Goal: Transaction & Acquisition: Subscribe to service/newsletter

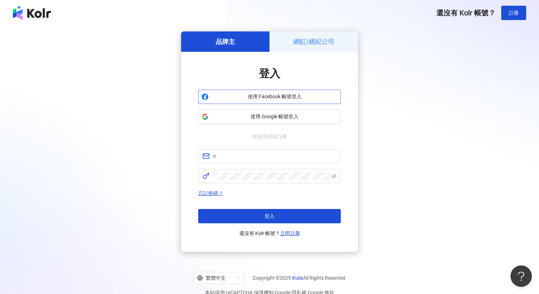
click at [292, 101] on button "使用 Facebook 帳號登入" at bounding box center [269, 97] width 143 height 14
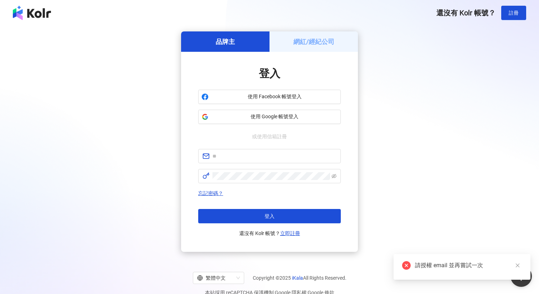
click at [328, 41] on h5 "網紅/經紀公司" at bounding box center [314, 41] width 41 height 9
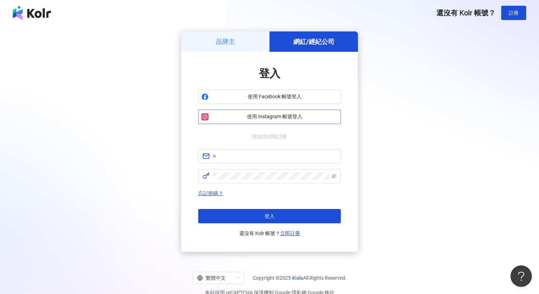
click at [287, 113] on button "使用 Instagram 帳號登入" at bounding box center [269, 117] width 143 height 14
click at [229, 38] on h5 "品牌主" at bounding box center [225, 41] width 19 height 9
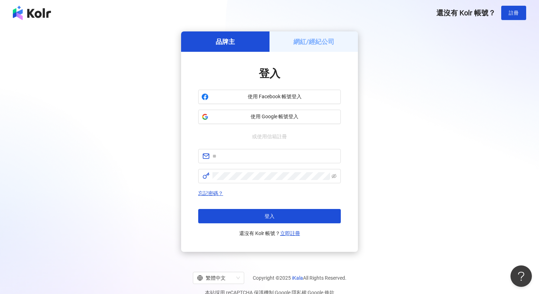
click at [310, 37] on h5 "網紅/經紀公司" at bounding box center [314, 41] width 41 height 9
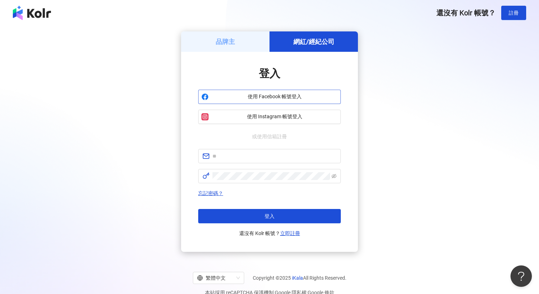
click at [292, 94] on span "使用 Facebook 帳號登入" at bounding box center [275, 96] width 126 height 7
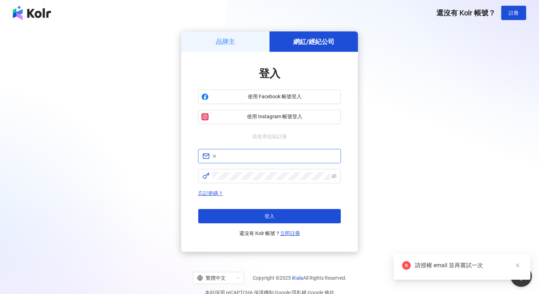
click at [250, 155] on input "text" at bounding box center [275, 156] width 124 height 8
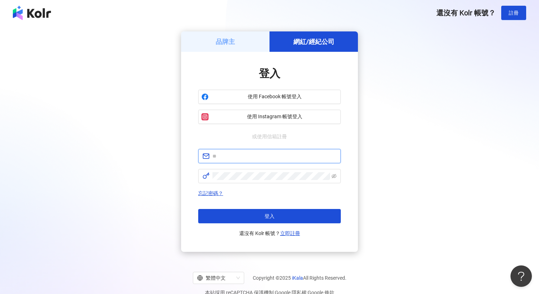
type input "**********"
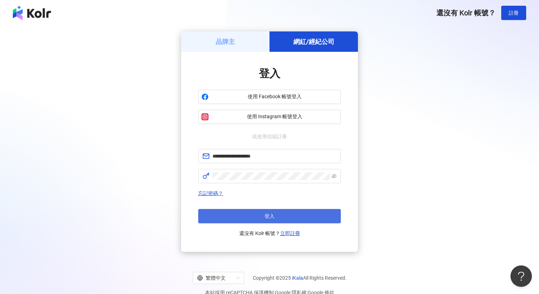
click at [313, 217] on button "登入" at bounding box center [269, 216] width 143 height 14
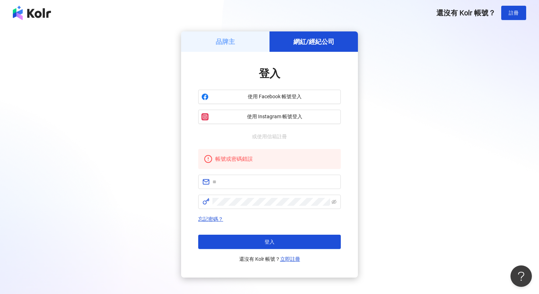
click at [287, 264] on div "登入 使用 Facebook 帳號登入 使用 Instagram 帳號登入 或使用信箱註冊 帳號或密碼錯誤 忘記密碼？ 登入 還沒有 Kolr 帳號？ 立即註冊" at bounding box center [269, 164] width 177 height 225
click at [289, 259] on link "立即註冊" at bounding box center [290, 259] width 20 height 6
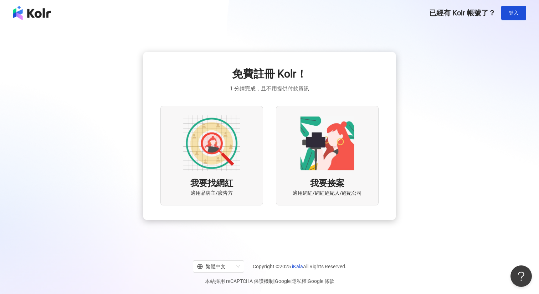
click at [204, 152] on img at bounding box center [211, 143] width 57 height 57
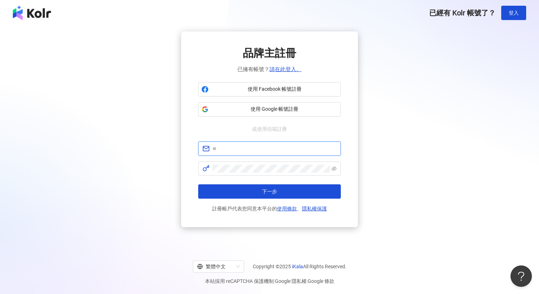
click at [289, 146] on input "text" at bounding box center [275, 148] width 124 height 8
type input "**********"
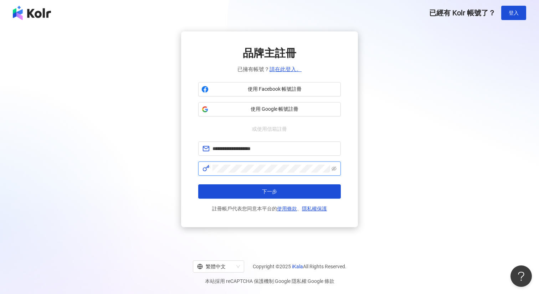
click at [198, 184] on button "下一步" at bounding box center [269, 191] width 143 height 14
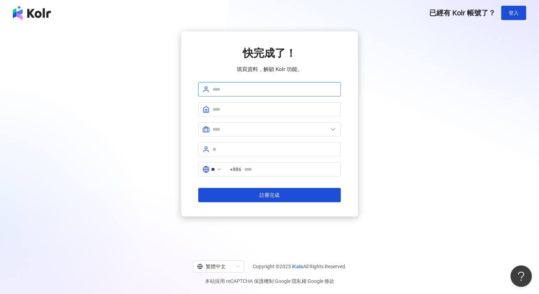
click at [256, 89] on input "text" at bounding box center [275, 89] width 124 height 8
type input "**"
click at [249, 107] on input "text" at bounding box center [275, 109] width 124 height 8
type input "***"
click at [251, 130] on input "text" at bounding box center [271, 129] width 116 height 8
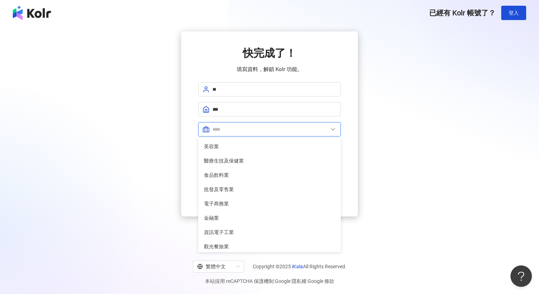
click at [251, 130] on input "text" at bounding box center [271, 129] width 116 height 8
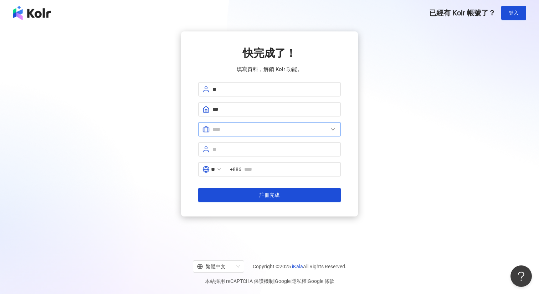
click at [250, 134] on span at bounding box center [269, 129] width 143 height 14
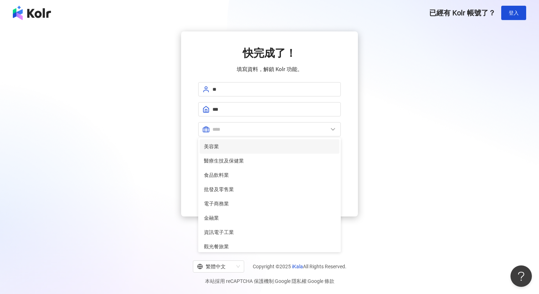
click at [250, 146] on span "美容業" at bounding box center [269, 146] width 131 height 8
type input "***"
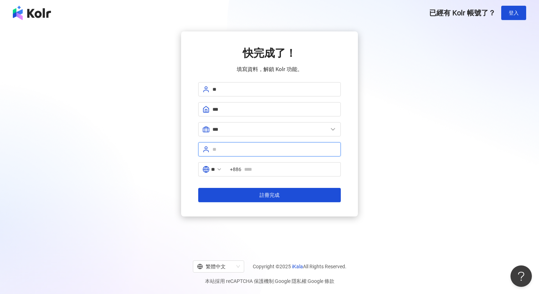
click at [257, 149] on input "text" at bounding box center [275, 149] width 124 height 8
type input "*"
type input "****"
click at [267, 171] on input "text" at bounding box center [290, 169] width 92 height 8
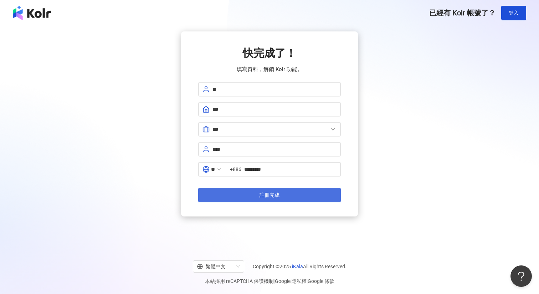
click at [284, 194] on button "註冊完成" at bounding box center [269, 195] width 143 height 14
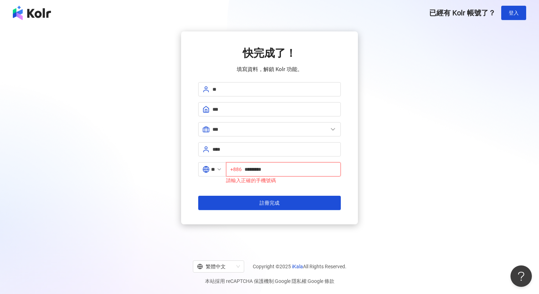
click at [253, 169] on input "*********" at bounding box center [291, 169] width 92 height 8
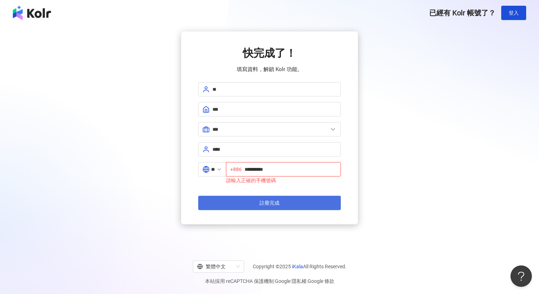
type input "**********"
click at [276, 202] on span "註冊完成" at bounding box center [270, 203] width 20 height 6
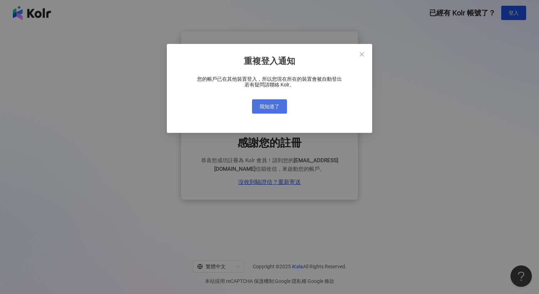
click at [271, 105] on span "我知道了" at bounding box center [270, 106] width 20 height 6
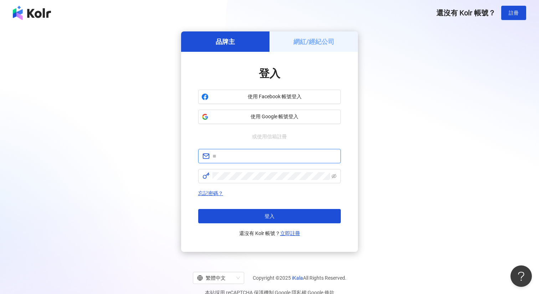
click at [314, 153] on input "text" at bounding box center [275, 156] width 124 height 8
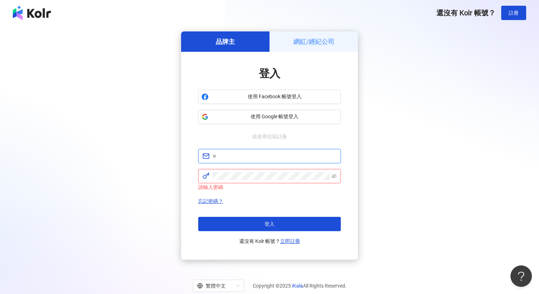
type input "**********"
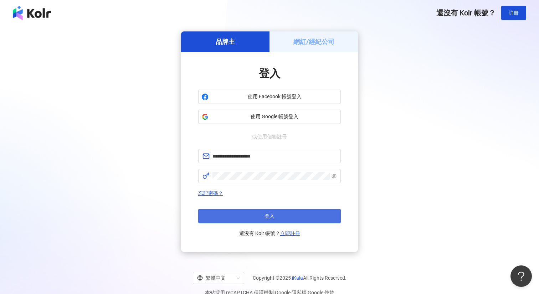
click at [313, 218] on button "登入" at bounding box center [269, 216] width 143 height 14
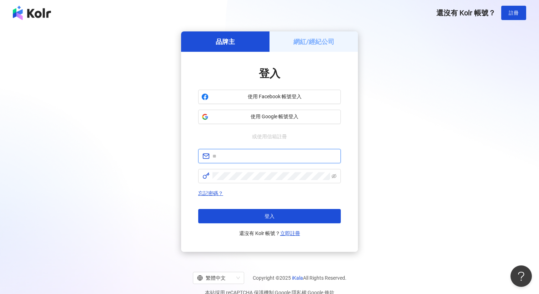
click at [291, 152] on input "text" at bounding box center [275, 156] width 124 height 8
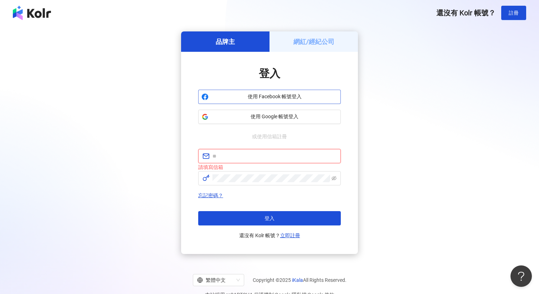
type input "**********"
click at [335, 176] on icon "eye-invisible" at bounding box center [334, 178] width 5 height 5
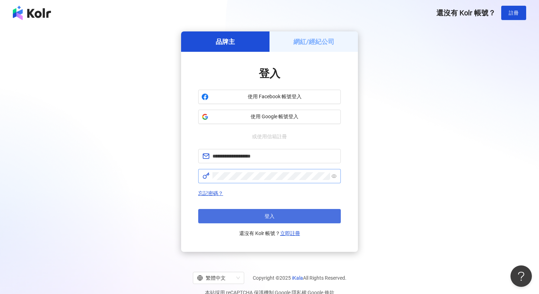
click at [292, 216] on button "登入" at bounding box center [269, 216] width 143 height 14
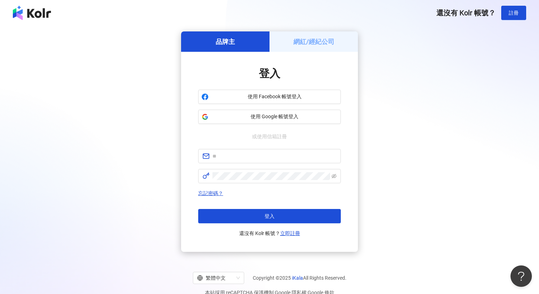
click at [300, 52] on div "登入 使用 Facebook 帳號登入 使用 Google 帳號登入 或使用信箱註冊 忘記密碼？ 登入 還沒有 Kolr 帳號？ 立即註冊" at bounding box center [269, 152] width 177 height 200
click at [298, 47] on div "網紅/經紀公司" at bounding box center [314, 41] width 88 height 20
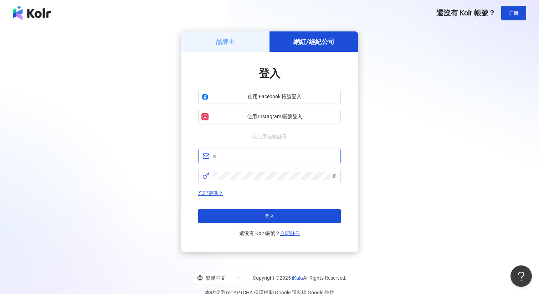
click at [254, 157] on input "text" at bounding box center [275, 156] width 124 height 8
type input "**********"
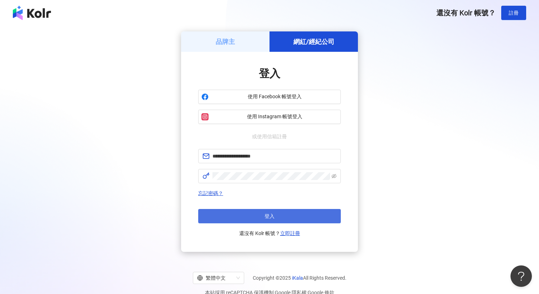
click at [289, 211] on button "登入" at bounding box center [269, 216] width 143 height 14
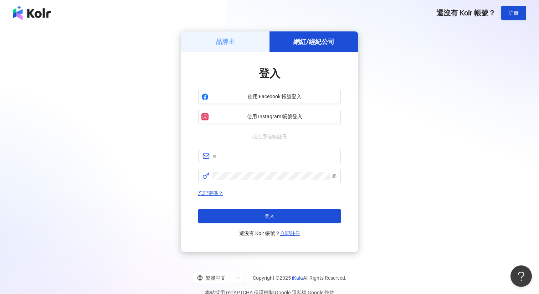
scroll to position [33, 0]
type input "**********"
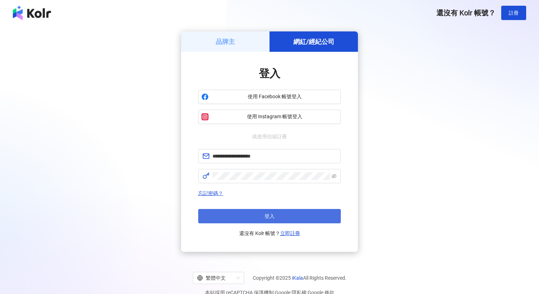
click at [270, 215] on span "登入" at bounding box center [270, 216] width 10 height 6
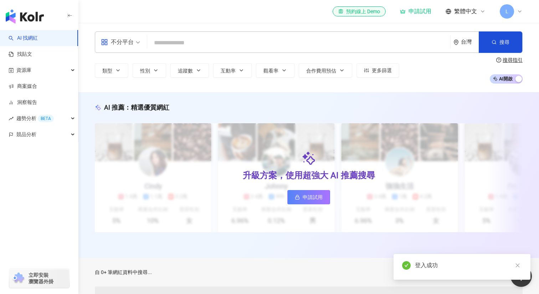
click at [181, 44] on input "search" at bounding box center [299, 43] width 298 height 14
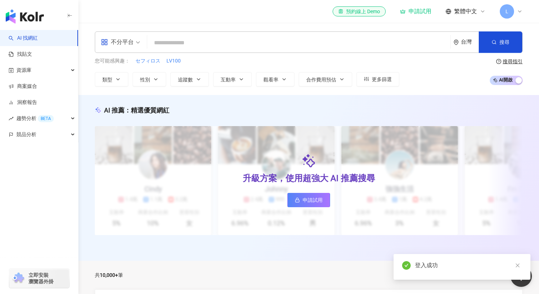
type input "*"
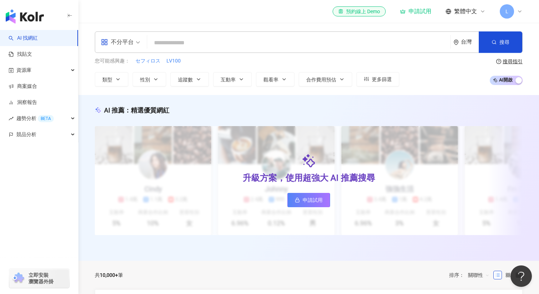
type input "*"
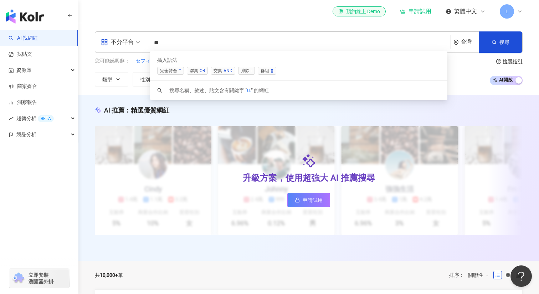
type input "*"
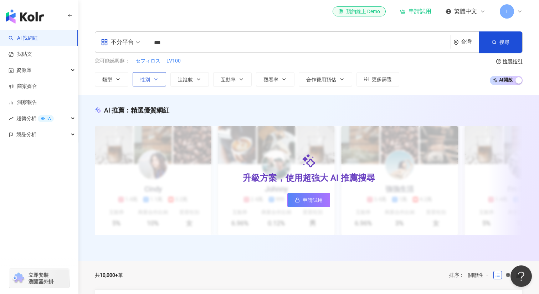
type input "***"
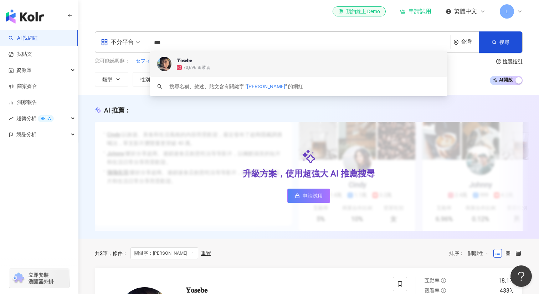
click at [195, 63] on span "𝐘𝐨𝐬𝐞𝐛𝐞" at bounding box center [295, 60] width 236 height 7
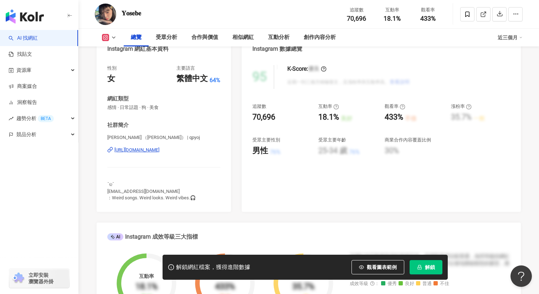
scroll to position [79, 0]
click at [274, 151] on div "76%" at bounding box center [275, 151] width 11 height 8
click at [268, 152] on div "男性 76%" at bounding box center [282, 149] width 59 height 11
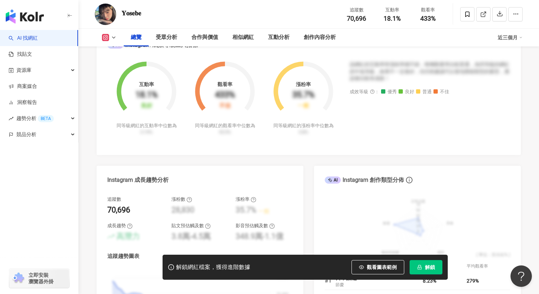
scroll to position [271, 0]
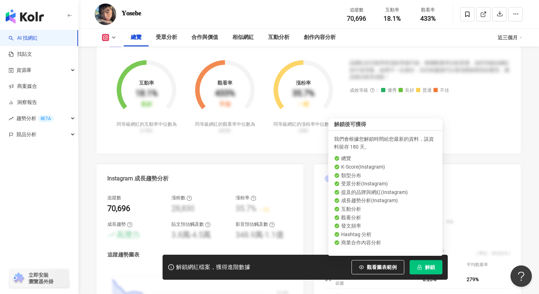
click at [431, 266] on span "解鎖" at bounding box center [430, 267] width 10 height 6
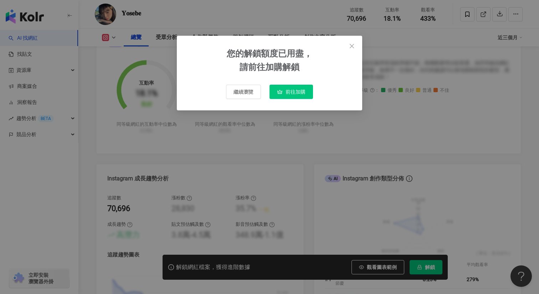
click at [290, 89] on span "前往加購" at bounding box center [296, 92] width 20 height 6
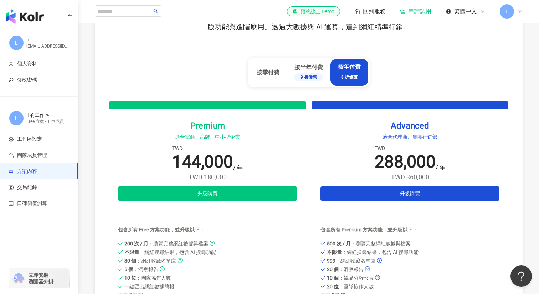
scroll to position [360, 0]
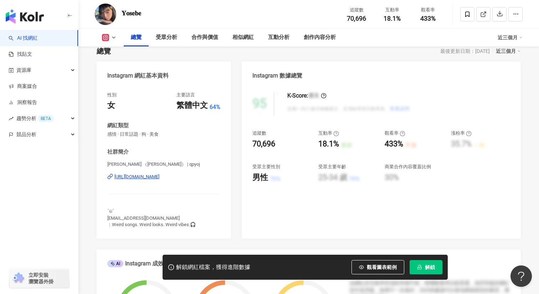
scroll to position [52, 0]
click at [275, 178] on div "76%" at bounding box center [275, 178] width 11 height 8
click at [248, 38] on div "相似網紅" at bounding box center [243, 37] width 21 height 9
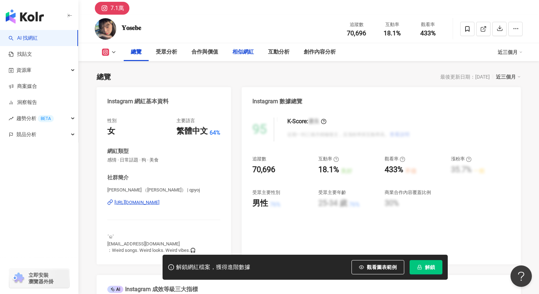
click at [247, 51] on div "相似網紅" at bounding box center [243, 52] width 21 height 9
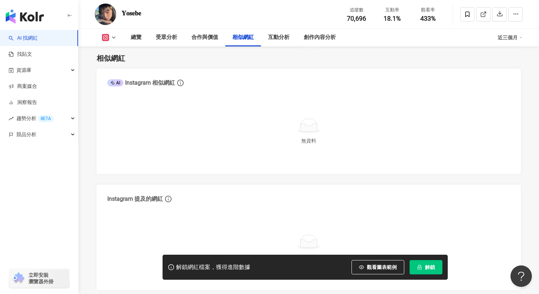
click at [314, 117] on div "無資料" at bounding box center [308, 131] width 403 height 64
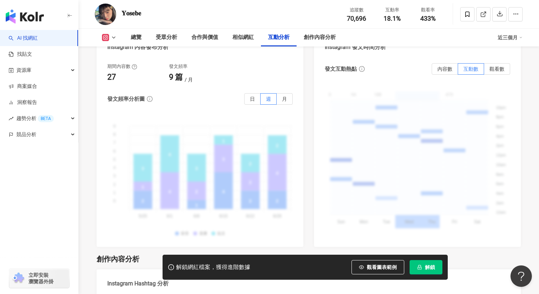
scroll to position [1831, 0]
